Goal: Information Seeking & Learning: Learn about a topic

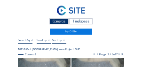
scroll to position [28, 0]
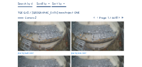
scroll to position [38, 0]
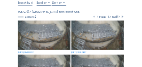
click at [40, 32] on img at bounding box center [44, 36] width 53 height 30
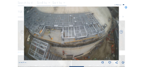
click at [127, 7] on icon at bounding box center [126, 8] width 3 height 3
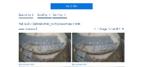
scroll to position [28, 0]
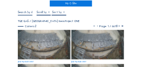
click at [49, 42] on img at bounding box center [44, 45] width 53 height 30
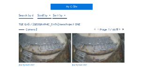
scroll to position [28, 0]
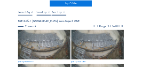
click at [32, 37] on img at bounding box center [44, 45] width 53 height 30
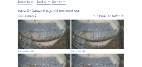
scroll to position [56, 0]
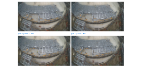
click at [47, 21] on img at bounding box center [44, 17] width 53 height 30
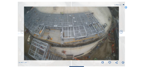
click at [126, 7] on icon at bounding box center [126, 8] width 3 height 3
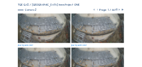
scroll to position [47, 0]
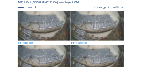
click at [53, 30] on img at bounding box center [44, 26] width 53 height 30
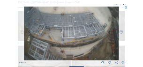
click at [125, 8] on div "Scroll to travel through time | Press 'Alt' Button + Scroll to Zoom | Click and…" at bounding box center [71, 33] width 143 height 67
click at [127, 8] on icon at bounding box center [126, 8] width 3 height 3
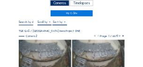
scroll to position [28, 0]
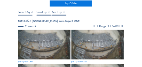
click at [86, 42] on img at bounding box center [97, 45] width 53 height 30
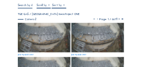
scroll to position [38, 0]
